Goal: Transaction & Acquisition: Obtain resource

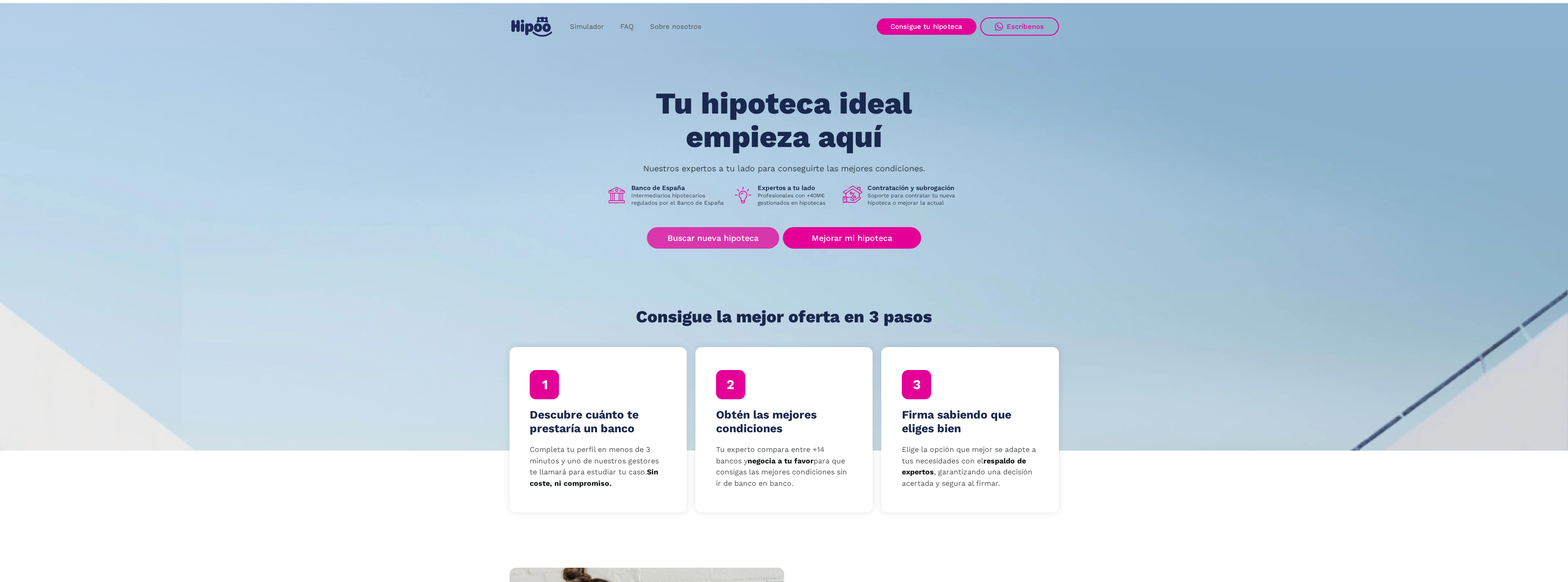
click at [706, 240] on link "Buscar nueva hipoteca" at bounding box center [713, 237] width 132 height 21
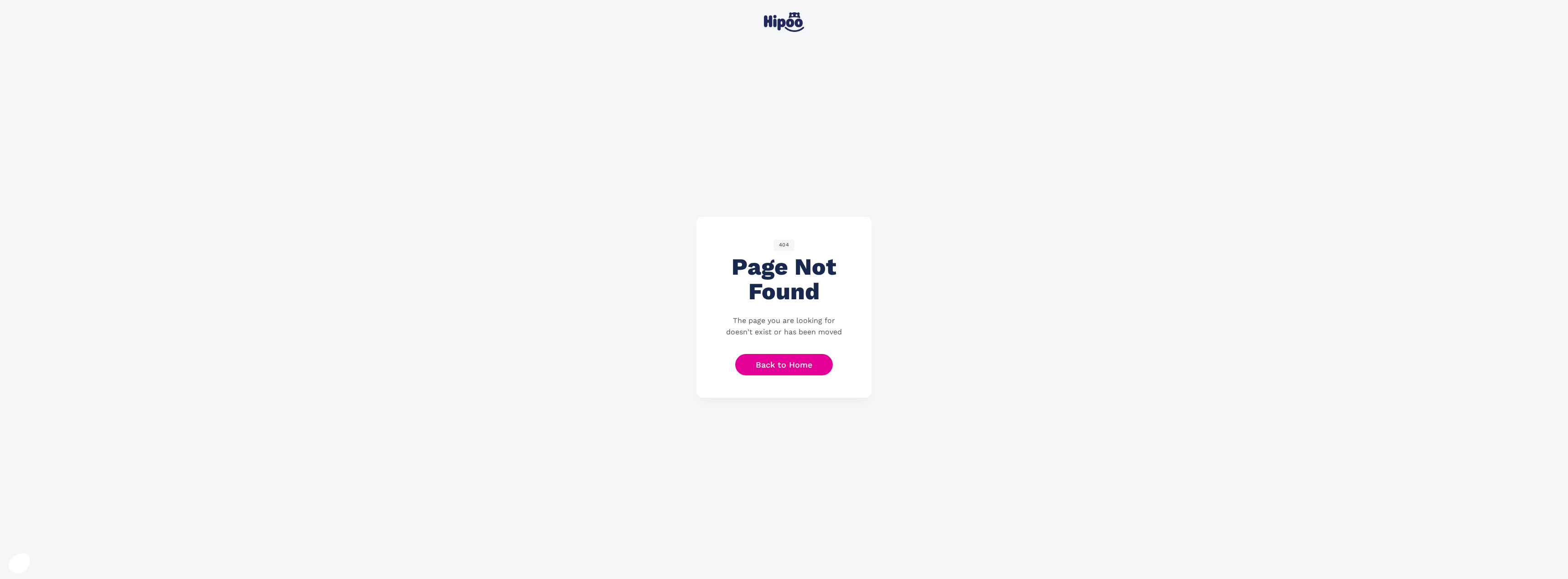
click at [780, 20] on img at bounding box center [784, 22] width 40 height 20
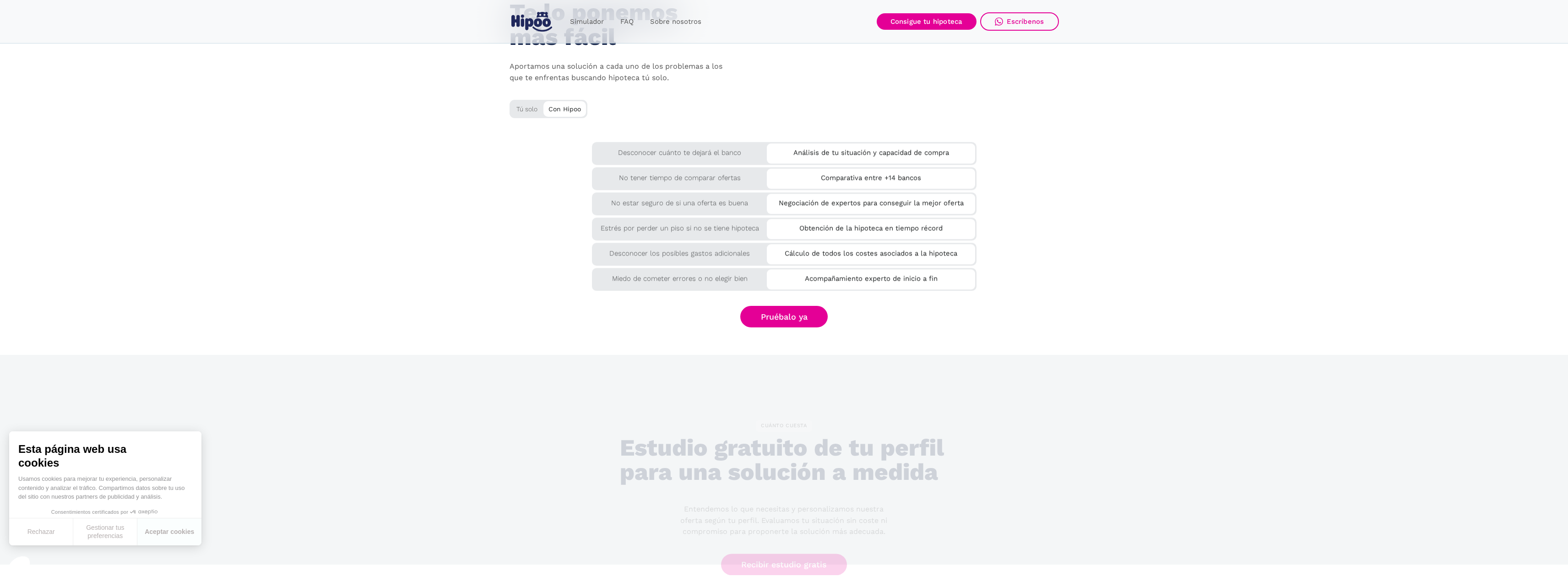
scroll to position [1603, 0]
